Goal: Task Accomplishment & Management: Complete application form

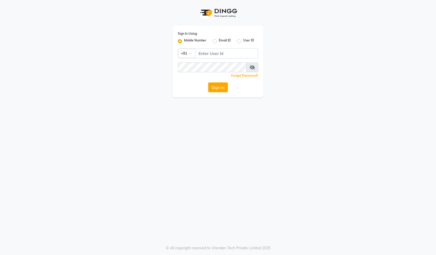
click at [223, 46] on div "Sign In Using: Mobile Number Email ID User ID Country Code × +91 Remember me Fo…" at bounding box center [217, 62] width 91 height 72
click at [225, 53] on input "Username" at bounding box center [226, 53] width 63 height 10
drag, startPoint x: 229, startPoint y: 51, endPoint x: 72, endPoint y: 43, distance: 157.6
click at [72, 43] on div "Sign In Using: Mobile Number Email ID User ID Country Code × [PHONE_NUMBER] Rem…" at bounding box center [218, 48] width 296 height 97
click at [233, 47] on div "Sign In Using: Mobile Number Email ID User ID Country Code × [PHONE_NUMBER] Rem…" at bounding box center [217, 62] width 91 height 72
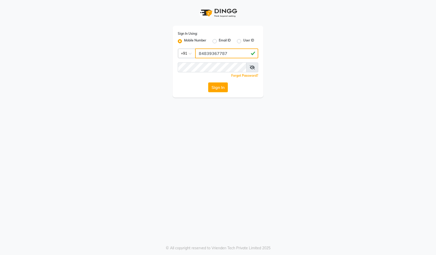
click at [233, 52] on input "84839367787" at bounding box center [226, 53] width 63 height 10
drag, startPoint x: 226, startPoint y: 55, endPoint x: 183, endPoint y: 53, distance: 43.6
click at [183, 53] on div "Country Code × [PHONE_NUMBER]" at bounding box center [218, 53] width 80 height 10
type input "8483936778"
click at [220, 89] on button "Sign In" at bounding box center [218, 87] width 20 height 10
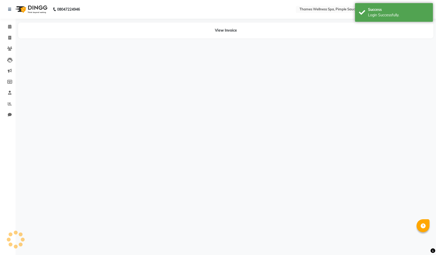
select select "en"
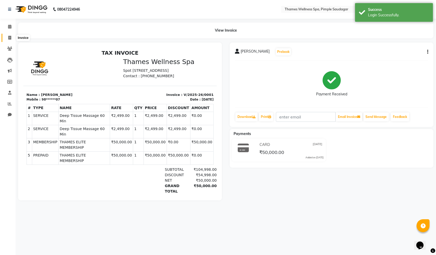
click at [9, 37] on icon at bounding box center [9, 38] width 3 height 4
select select "8709"
select select "service"
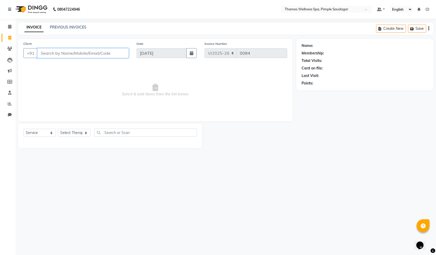
paste input "7028254965"
type input "7028254965"
click at [114, 49] on button "Add Client" at bounding box center [115, 53] width 27 height 10
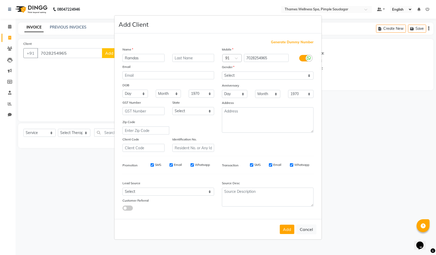
type input "Ramdas"
click at [187, 59] on input "text" at bounding box center [193, 58] width 42 height 8
type input "a"
click at [236, 75] on select "Select [DEMOGRAPHIC_DATA] [DEMOGRAPHIC_DATA] Other Prefer Not To Say" at bounding box center [268, 76] width 92 height 8
select select "[DEMOGRAPHIC_DATA]"
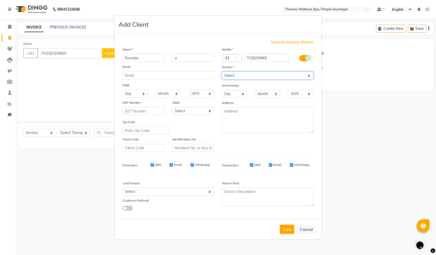
click at [222, 72] on select "Select [DEMOGRAPHIC_DATA] [DEMOGRAPHIC_DATA] Other Prefer Not To Say" at bounding box center [268, 76] width 92 height 8
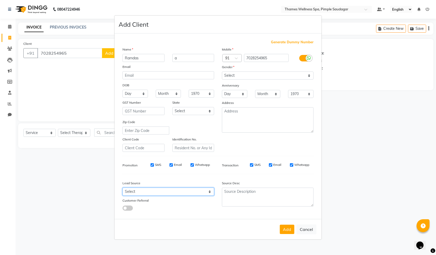
click at [137, 194] on select "Select Walk-in Referral Internet Friend Word of Mouth Advertisement Facebook Ju…" at bounding box center [168, 192] width 92 height 8
select select "56488"
click at [122, 188] on select "Select Walk-in Referral Internet Friend Word of Mouth Advertisement Facebook Ju…" at bounding box center [168, 192] width 92 height 8
click at [285, 234] on button "Add" at bounding box center [287, 229] width 15 height 9
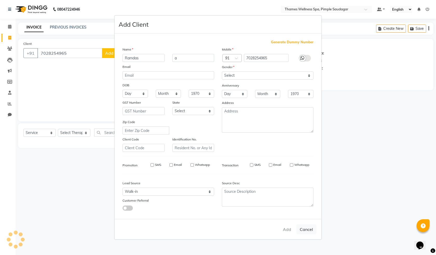
type input "70******65"
select select
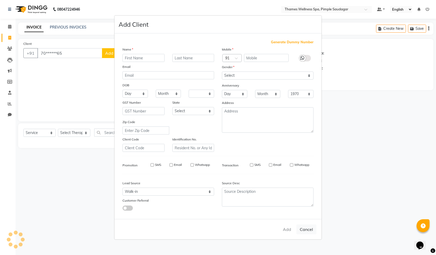
select select
checkbox input "false"
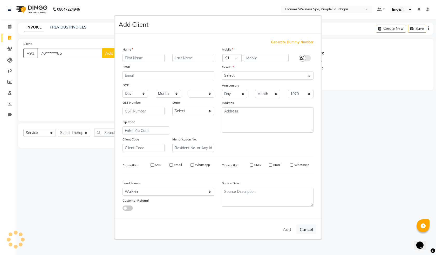
checkbox input "false"
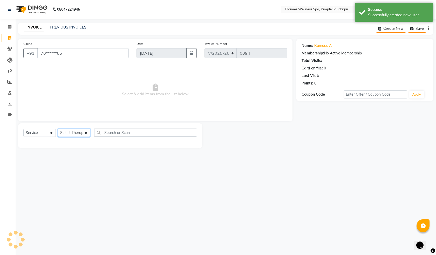
click at [66, 132] on select "Select Therapist [PERSON_NAME] Bem Hana kety [PERSON_NAME] Mishi [PERSON_NAME] …" at bounding box center [74, 133] width 32 height 8
select select "88611"
click at [58, 129] on select "Select Therapist [PERSON_NAME] Bem Hana kety [PERSON_NAME] Mishi [PERSON_NAME] …" at bounding box center [74, 133] width 32 height 8
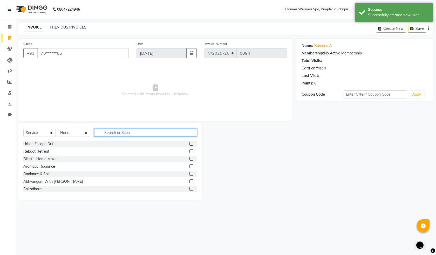
click at [97, 130] on input "text" at bounding box center [145, 133] width 103 height 8
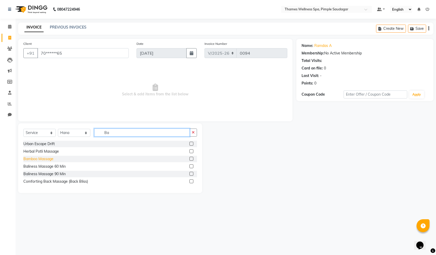
type input "Ba"
click at [43, 158] on div "Bamboo Massage" at bounding box center [38, 158] width 30 height 5
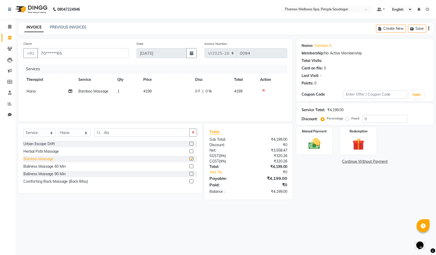
checkbox input "false"
click at [262, 91] on icon at bounding box center [263, 91] width 3 height 4
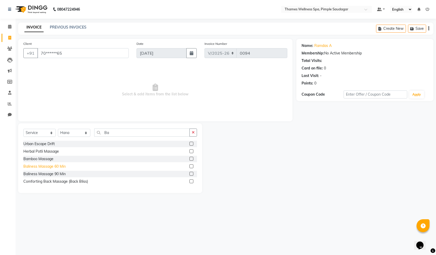
click at [63, 165] on div "Baliness Massage 60 Min" at bounding box center [44, 166] width 42 height 5
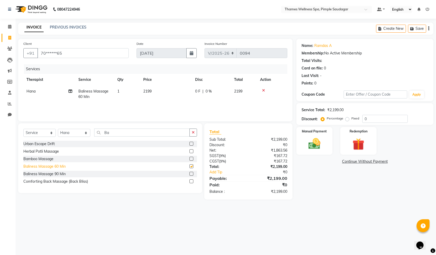
checkbox input "false"
click at [199, 92] on span "0 F" at bounding box center [197, 91] width 5 height 5
select select "88611"
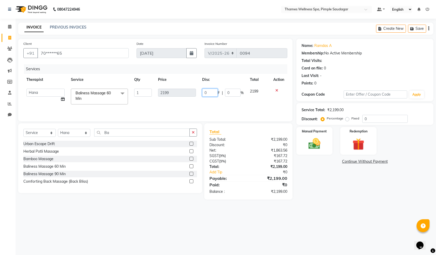
drag, startPoint x: 101, startPoint y: 93, endPoint x: 31, endPoint y: 94, distance: 70.0
click at [27, 96] on tr "[PERSON_NAME] Bem Hana kety [PERSON_NAME] Mishi [PERSON_NAME] [PERSON_NAME] Das…" at bounding box center [155, 97] width 264 height 22
type input "699"
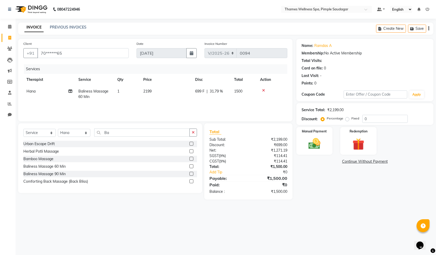
click at [239, 126] on div "Total Sub Total: ₹2,199.00 Discount: ₹699.00 Net: ₹1,271.19 SGST ( 9% ) ₹114.41…" at bounding box center [248, 161] width 88 height 76
click at [318, 144] on img at bounding box center [314, 144] width 20 height 14
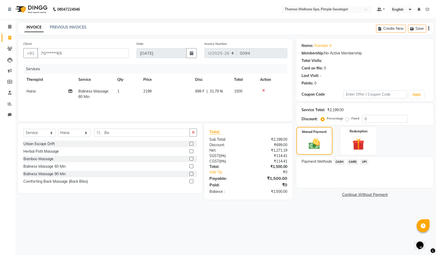
click at [365, 161] on span "UPI" at bounding box center [364, 162] width 8 height 6
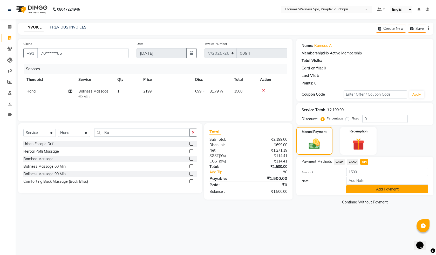
click at [367, 190] on button "Add Payment" at bounding box center [387, 189] width 82 height 8
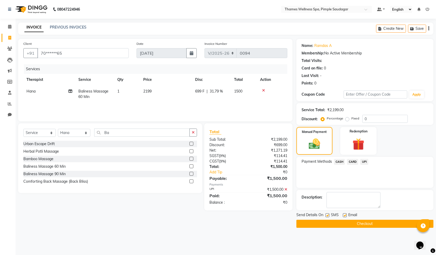
click at [351, 223] on button "Checkout" at bounding box center [364, 224] width 137 height 8
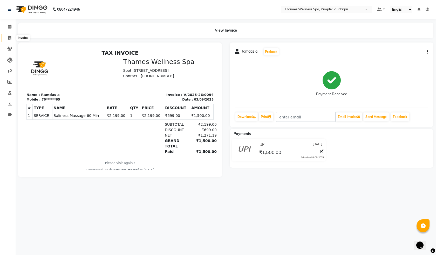
click at [10, 37] on icon at bounding box center [9, 38] width 3 height 4
select select "service"
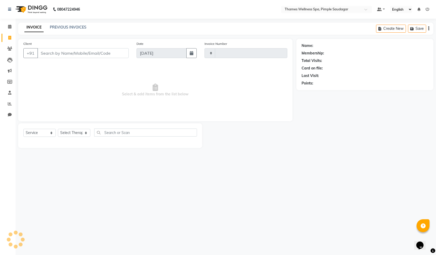
type input "0095"
select select "8709"
click at [11, 38] on span at bounding box center [9, 38] width 9 height 6
select select "8709"
select select "service"
